Goal: Task Accomplishment & Management: Manage account settings

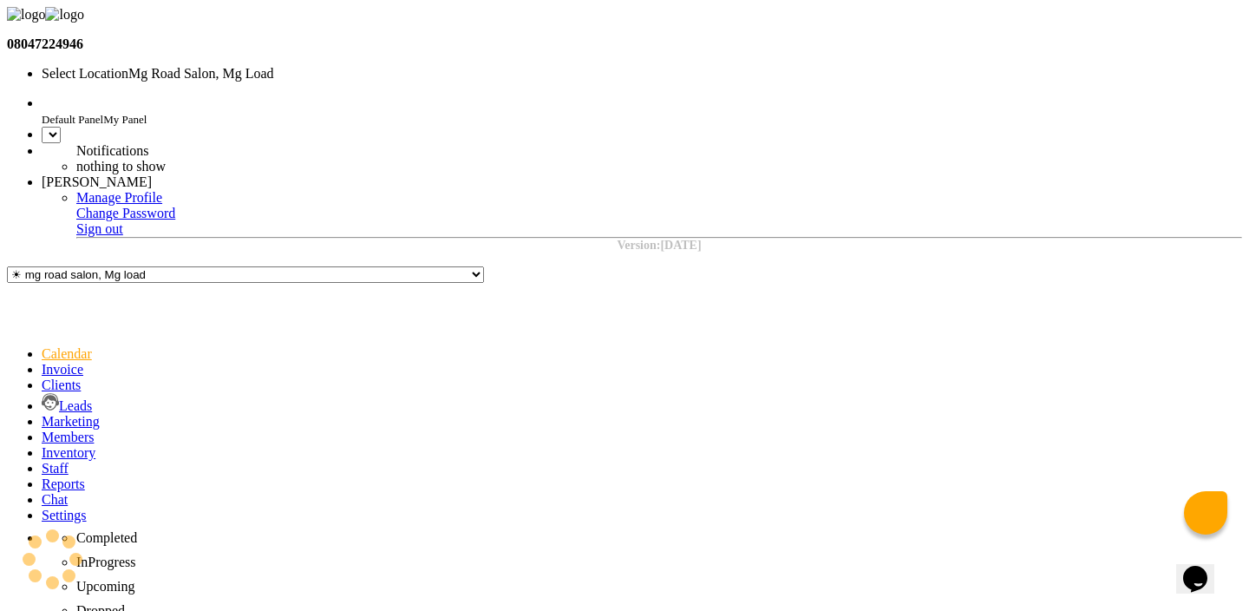
select select "en"
click at [345, 68] on input "text" at bounding box center [194, 74] width 304 height 13
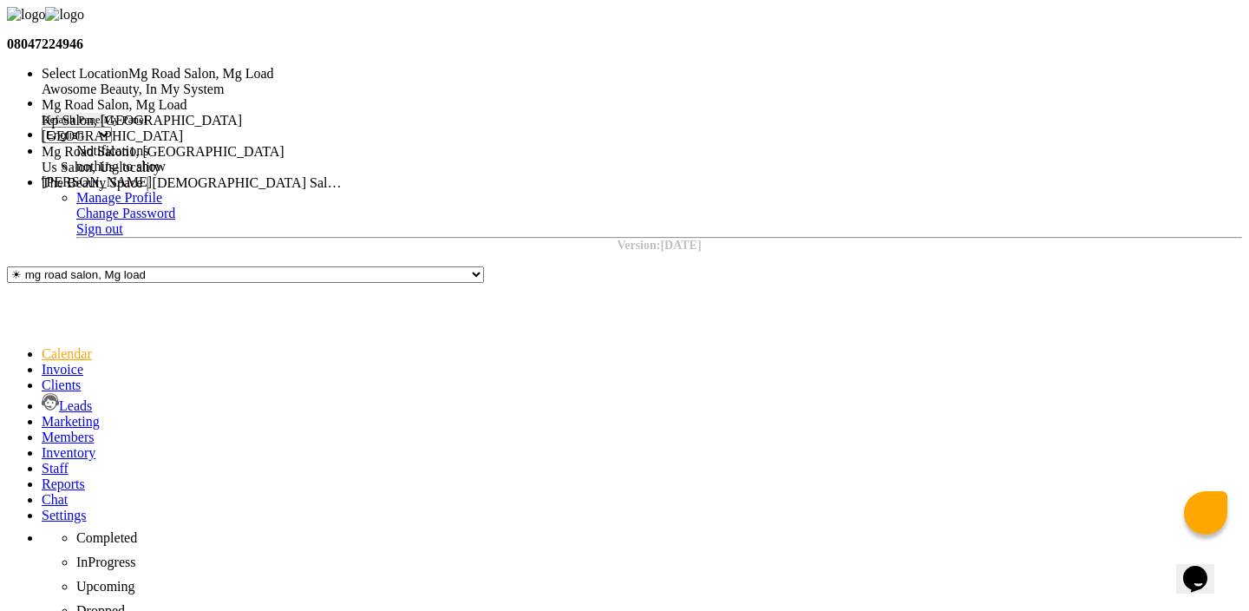
click at [345, 113] on div "Kp Salon, [GEOGRAPHIC_DATA]" at bounding box center [194, 121] width 304 height 16
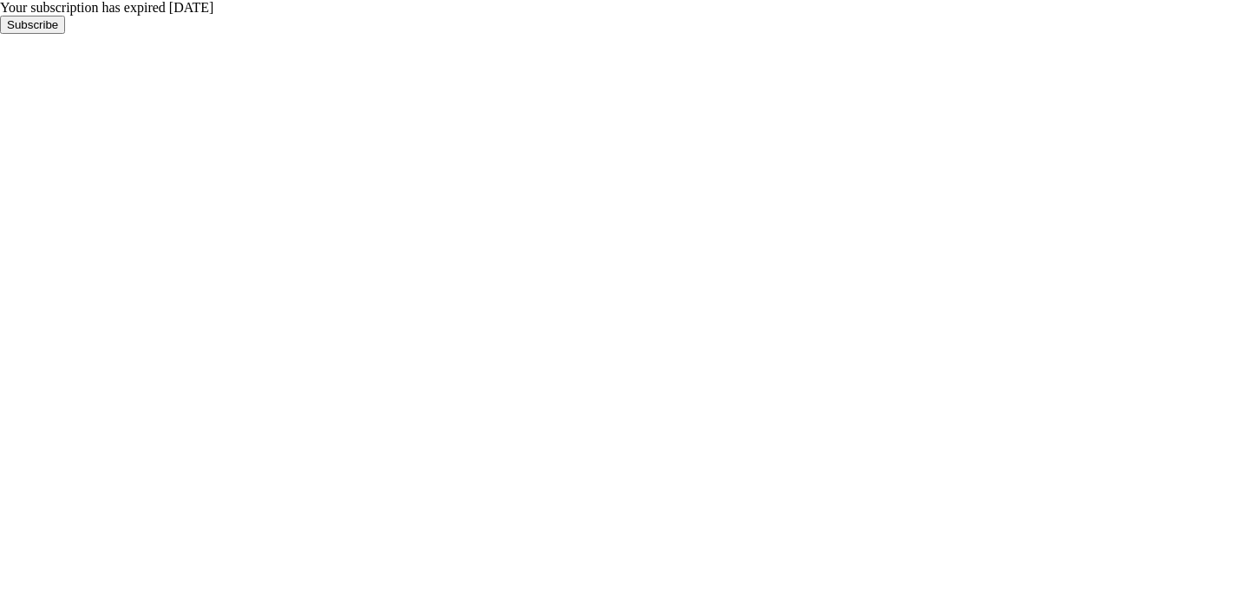
select select "en"
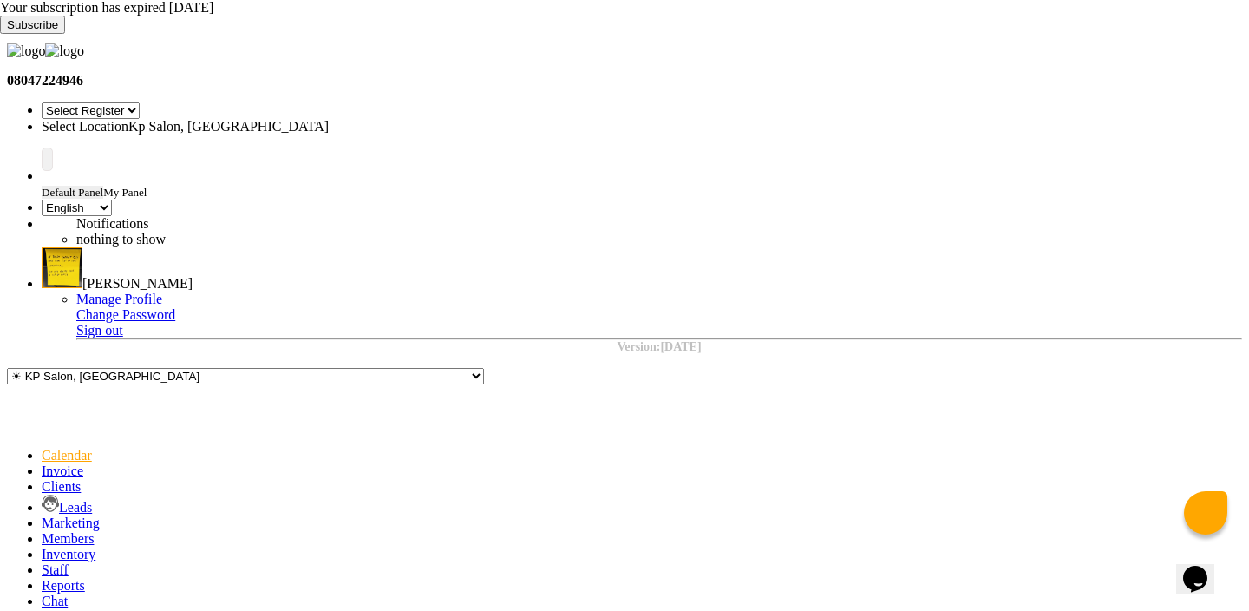
click at [193, 276] on span "[PERSON_NAME]" at bounding box center [137, 283] width 110 height 15
click at [123, 323] on link "Sign out" at bounding box center [99, 330] width 47 height 15
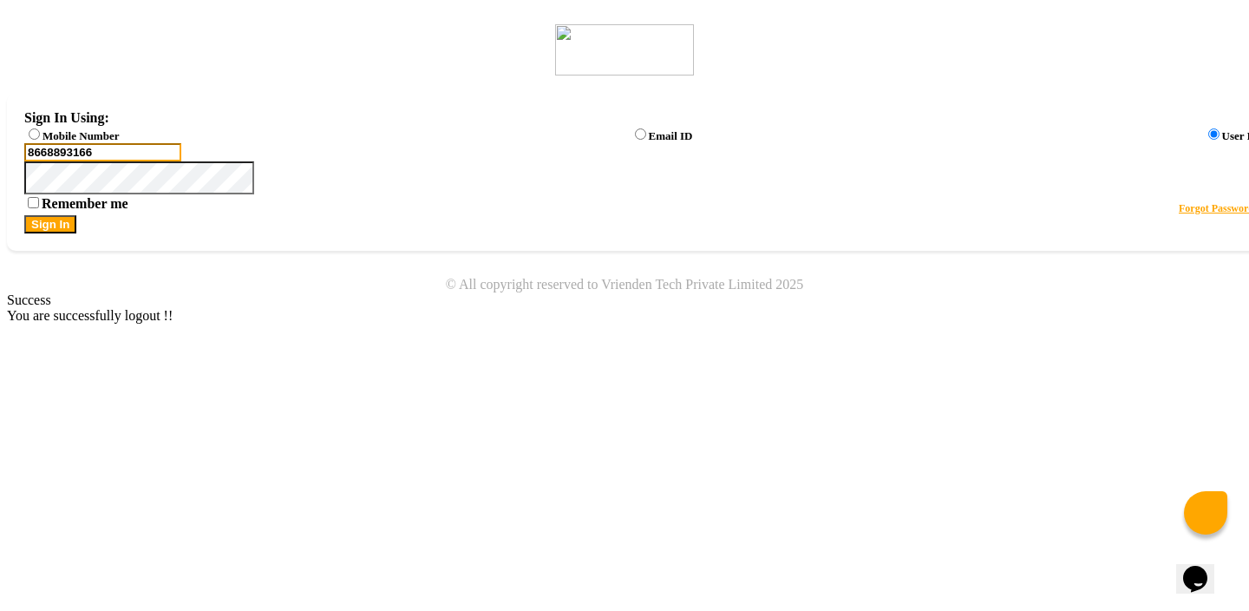
click at [181, 161] on input "8668893166" at bounding box center [102, 152] width 157 height 18
type input "7972279493"
click at [76, 233] on button "Sign In" at bounding box center [50, 224] width 52 height 18
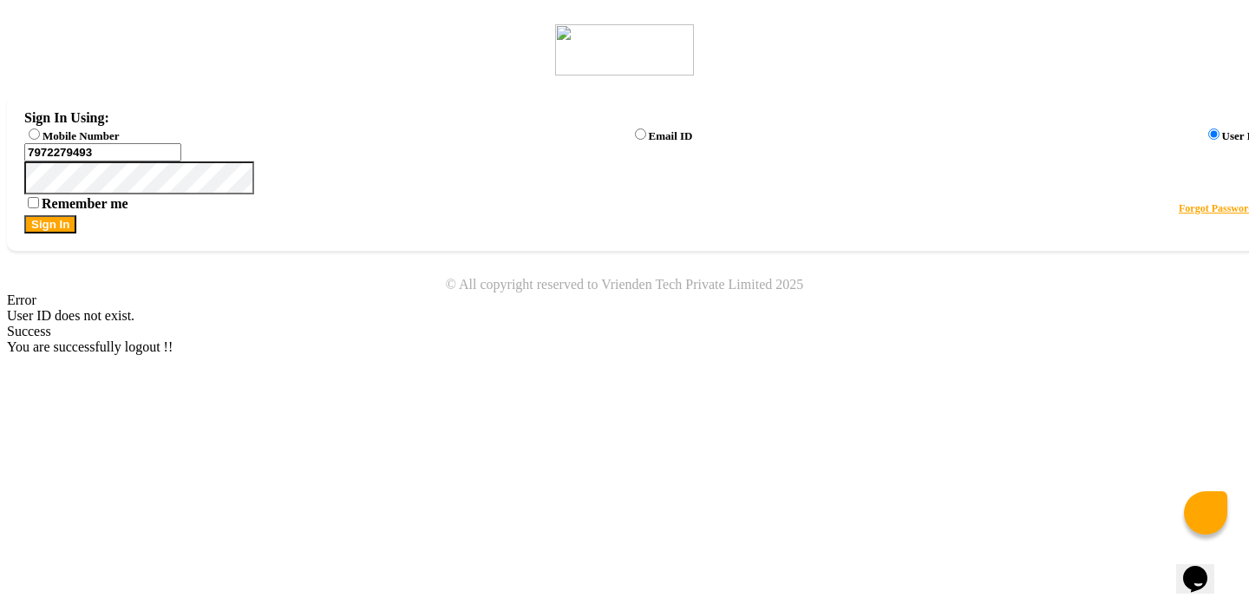
click at [119, 132] on label "Mobile Number" at bounding box center [81, 135] width 76 height 13
click at [40, 132] on input "Mobile Number" at bounding box center [34, 133] width 11 height 11
radio input "true"
radio input "false"
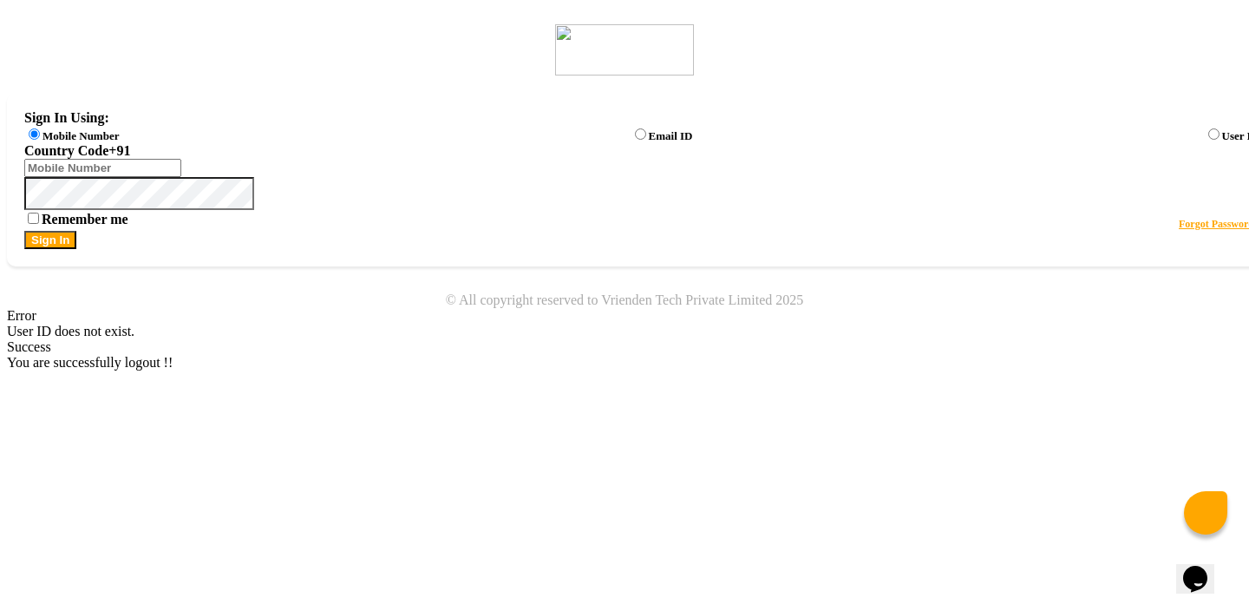
click at [598, 159] on div "Sign In Using: Mobile Number Email ID User ID Country Code × +91 Remember me Fo…" at bounding box center [642, 179] width 1270 height 173
click at [181, 175] on input "Username" at bounding box center [102, 168] width 157 height 18
type input "7972279493"
click at [76, 249] on button "Sign In" at bounding box center [50, 240] width 52 height 18
